Goal: Task Accomplishment & Management: Use online tool/utility

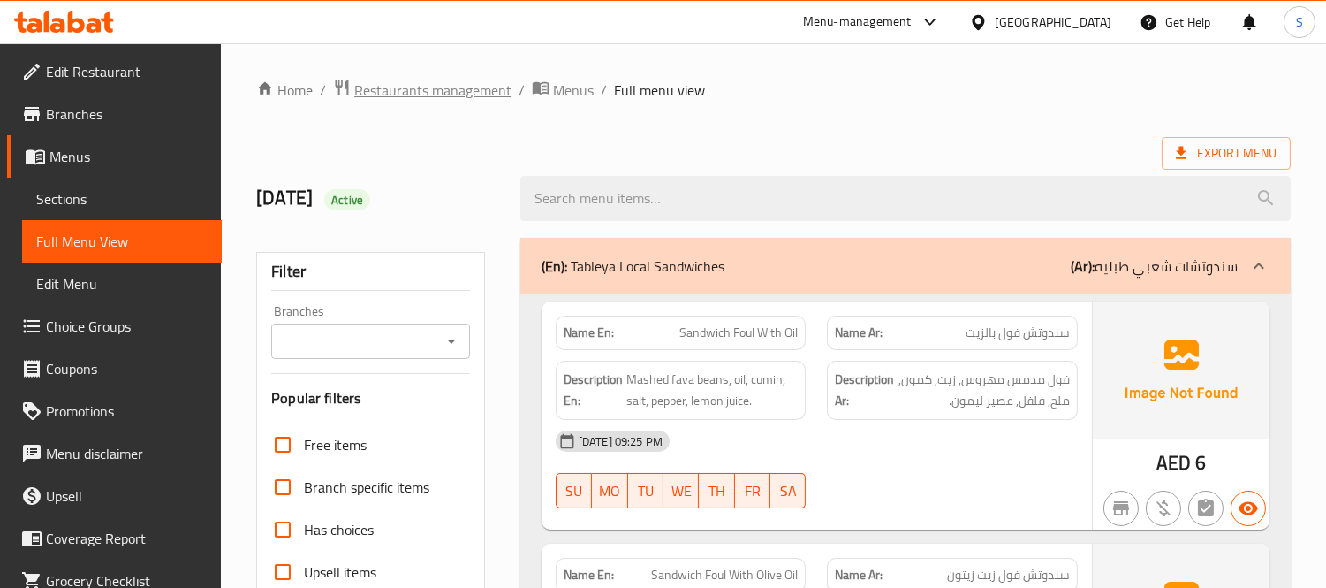
click at [378, 83] on span "Restaurants management" at bounding box center [432, 90] width 157 height 21
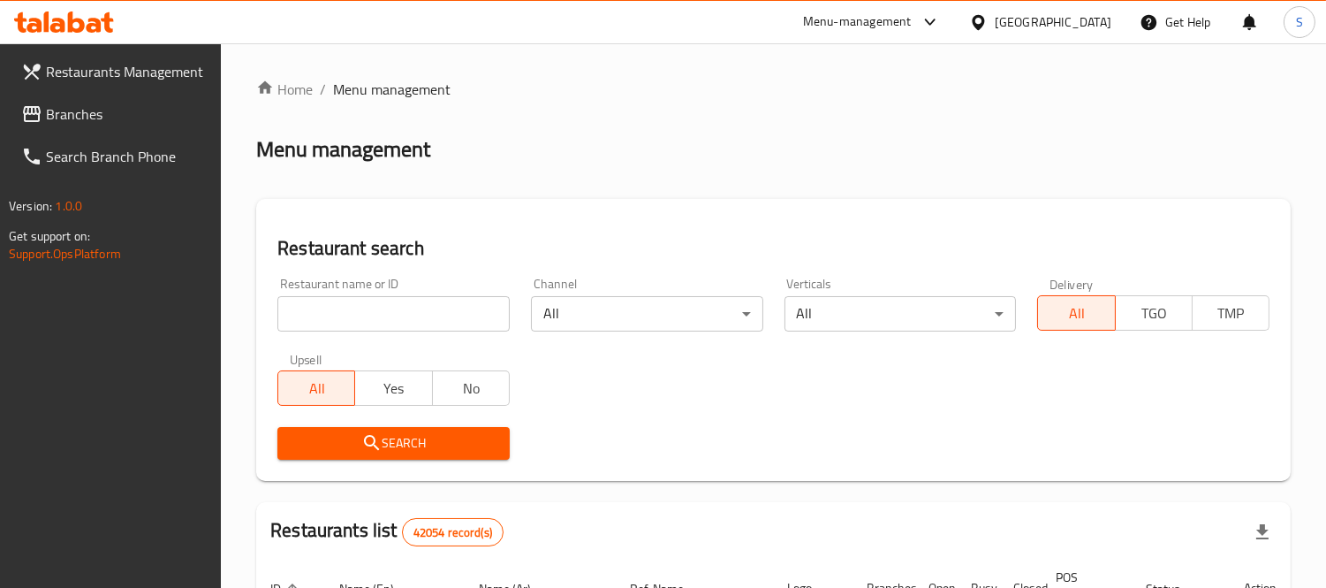
click at [148, 122] on span "Branches" at bounding box center [127, 113] width 162 height 21
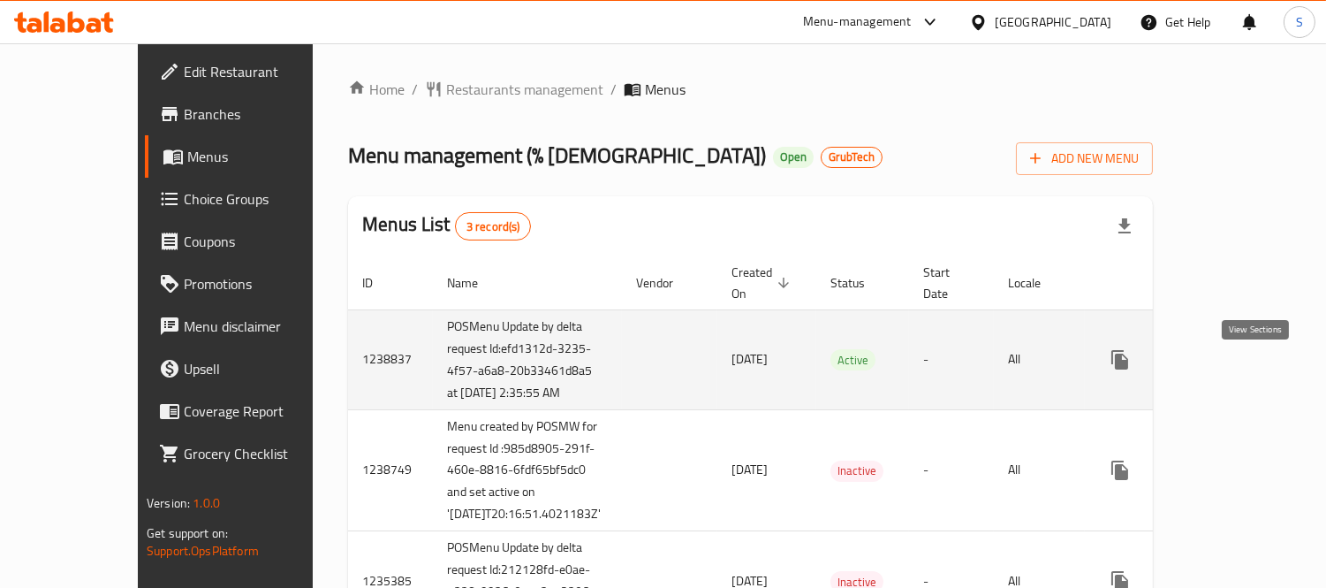
click at [1246, 364] on icon "enhanced table" at bounding box center [1247, 359] width 21 height 21
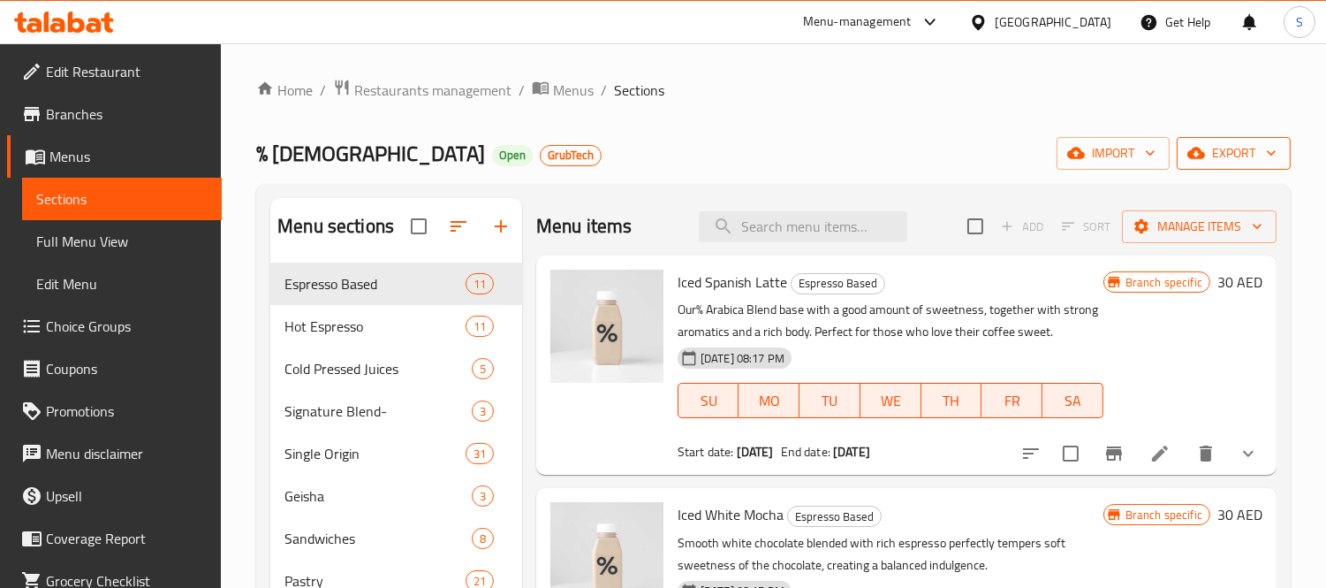
click at [1230, 148] on span "export" at bounding box center [1234, 153] width 86 height 22
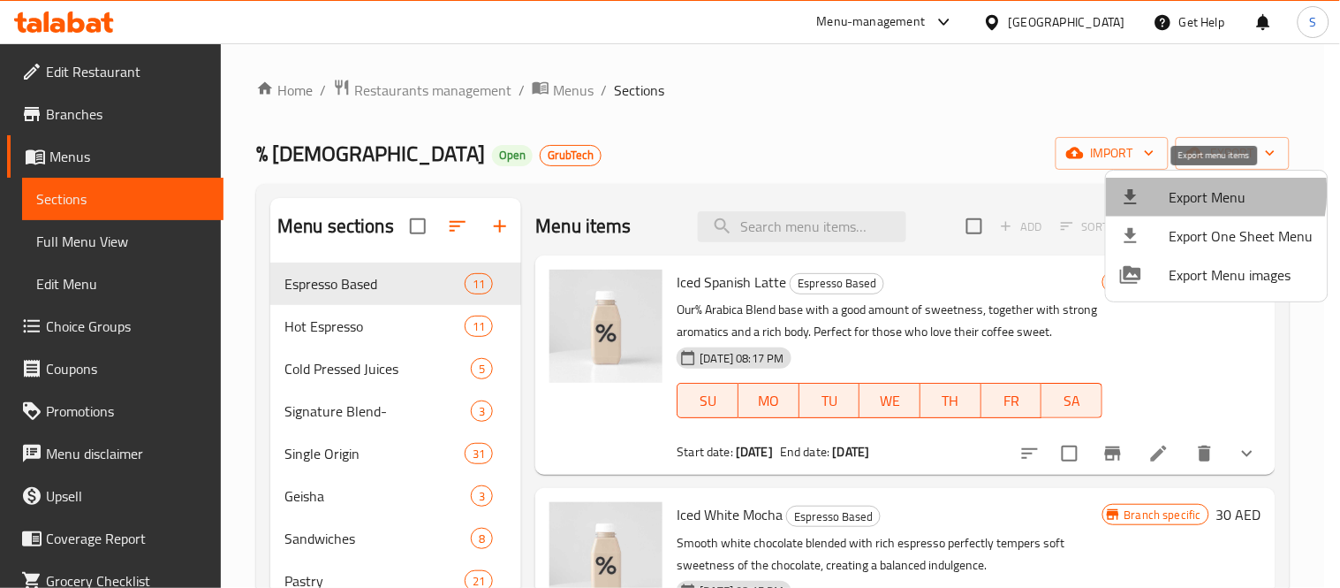
click at [1186, 192] on span "Export Menu" at bounding box center [1242, 196] width 144 height 21
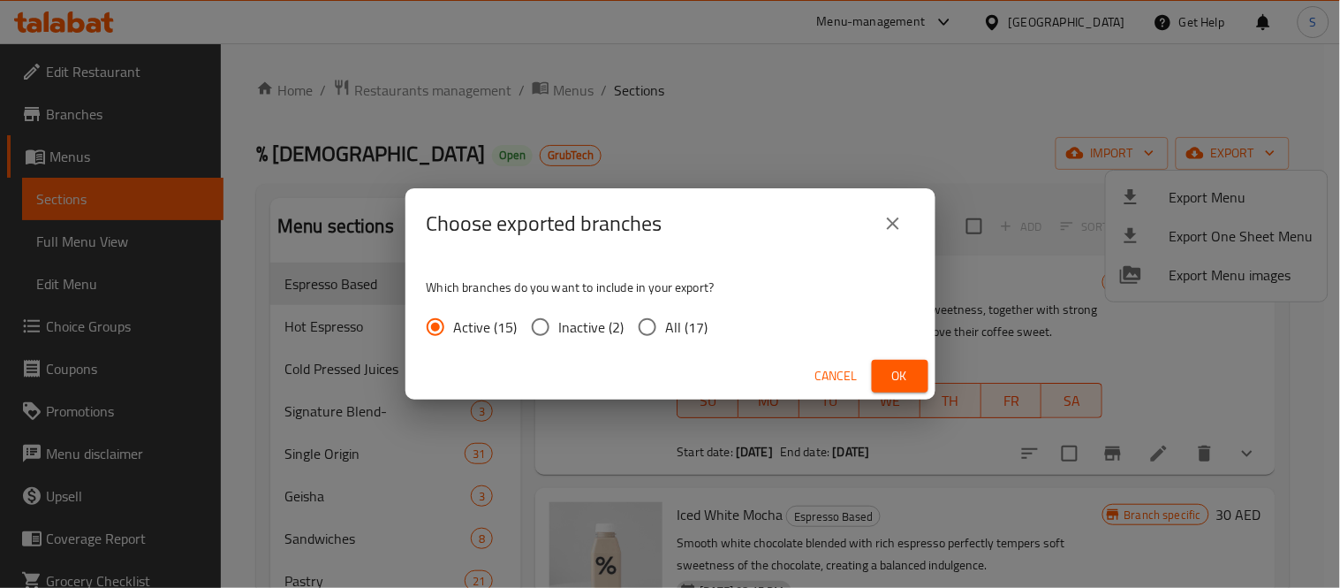
click at [667, 341] on label "All (17)" at bounding box center [669, 326] width 80 height 37
click at [666, 341] on input "All (17)" at bounding box center [647, 326] width 37 height 37
radio input "true"
click at [904, 358] on div "Cancel Ok" at bounding box center [671, 376] width 530 height 47
click at [903, 362] on button "Ok" at bounding box center [900, 376] width 57 height 33
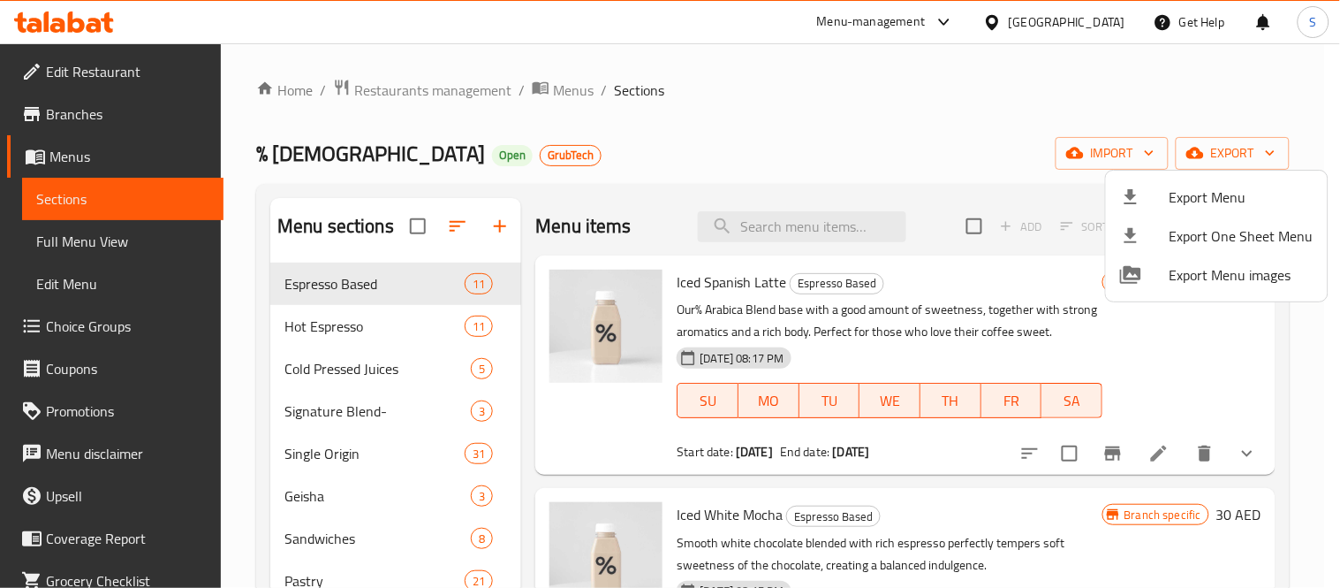
click at [106, 111] on div at bounding box center [670, 294] width 1340 height 588
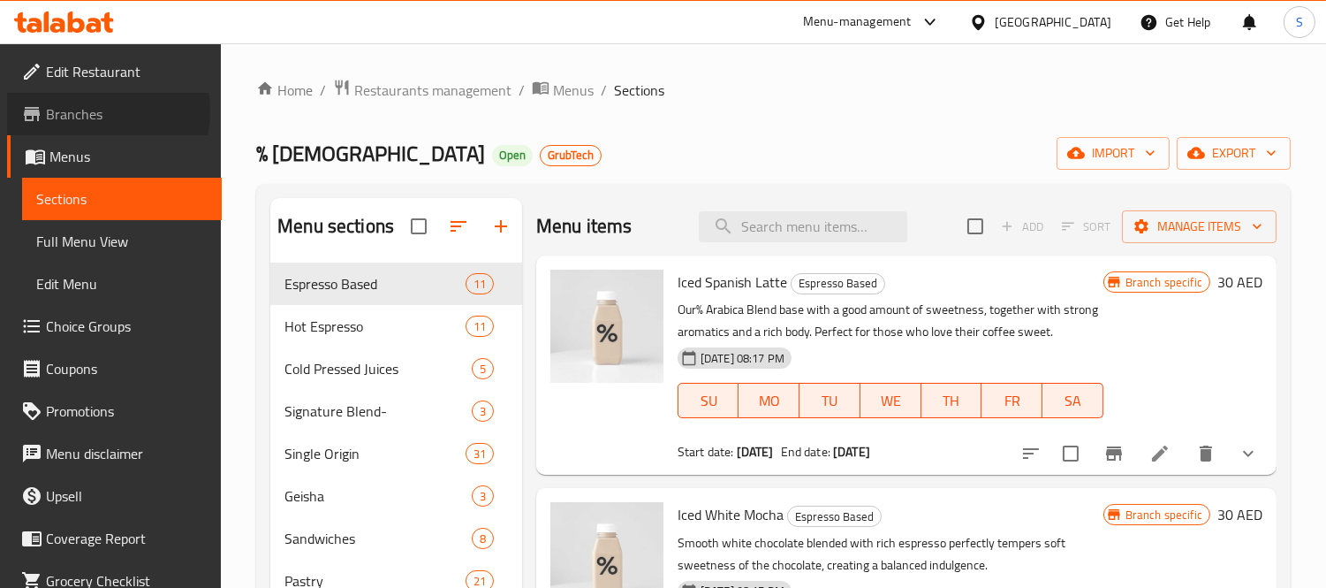
click at [97, 111] on span "Branches" at bounding box center [127, 113] width 162 height 21
